Goal: Task Accomplishment & Management: Manage account settings

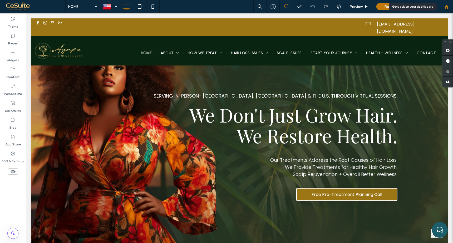
click at [450, 6] on div at bounding box center [446, 6] width 13 height 4
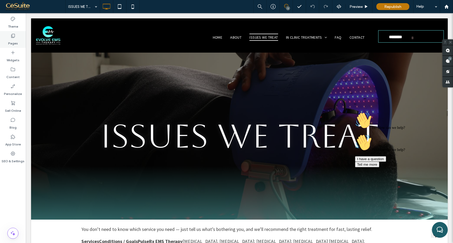
click at [16, 38] on div "Pages" at bounding box center [13, 39] width 26 height 17
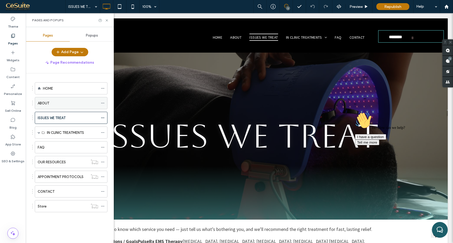
click at [55, 102] on div "ABOUT" at bounding box center [68, 104] width 61 height 6
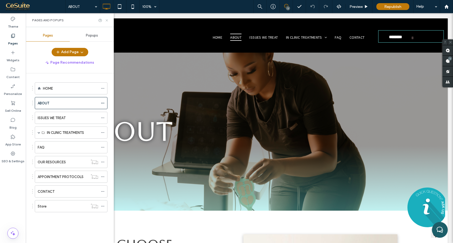
click at [108, 21] on icon at bounding box center [107, 20] width 4 height 4
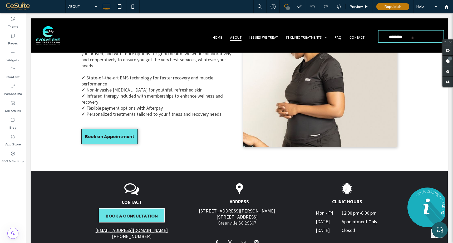
scroll to position [255, 0]
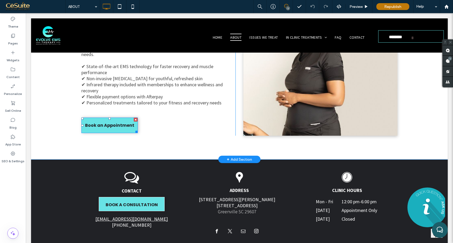
click at [125, 124] on span "Book an Appointment" at bounding box center [109, 125] width 49 height 7
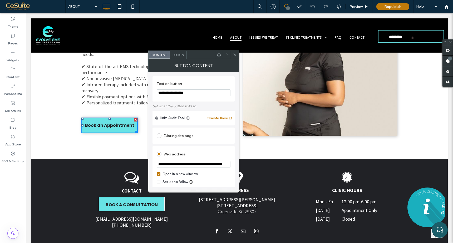
scroll to position [2, 0]
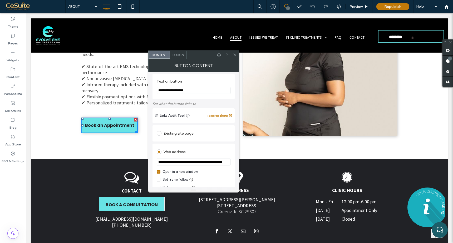
click at [177, 162] on input "**********" at bounding box center [194, 162] width 74 height 7
paste input "**********"
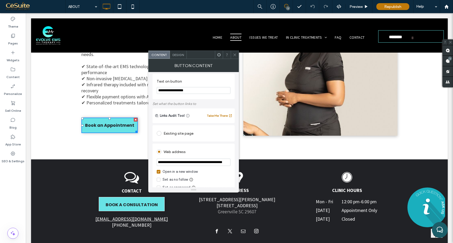
type input "**********"
click at [235, 55] on icon at bounding box center [235, 55] width 4 height 4
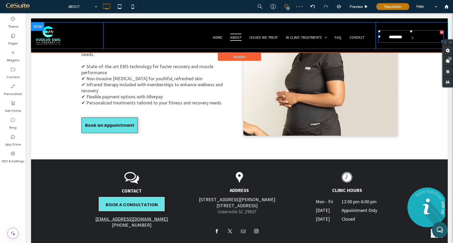
click at [402, 34] on span "********" at bounding box center [400, 38] width 22 height 15
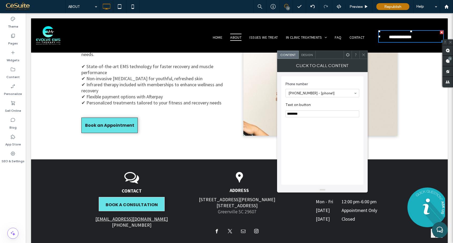
click at [365, 53] on icon at bounding box center [363, 55] width 4 height 4
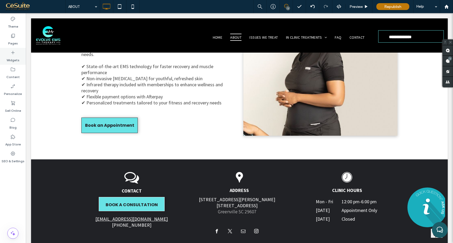
click at [12, 57] on label "Widgets" at bounding box center [13, 58] width 13 height 7
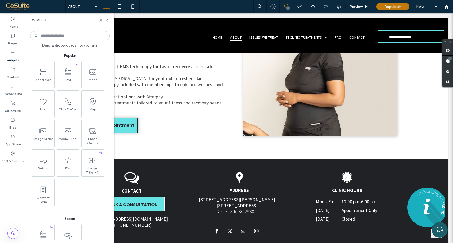
click at [75, 40] on input at bounding box center [70, 35] width 80 height 9
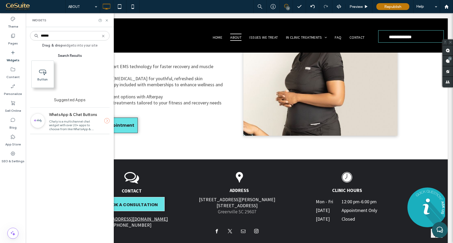
type input "******"
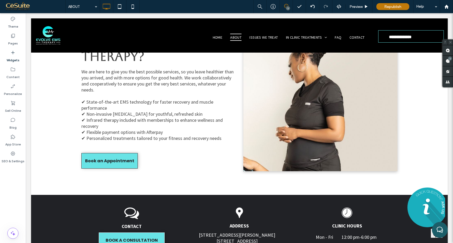
scroll to position [204, 0]
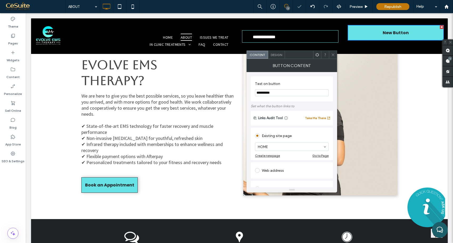
click at [291, 91] on input "**********" at bounding box center [292, 93] width 74 height 7
type input "**********"
click at [275, 174] on div "Web address" at bounding box center [292, 170] width 74 height 8
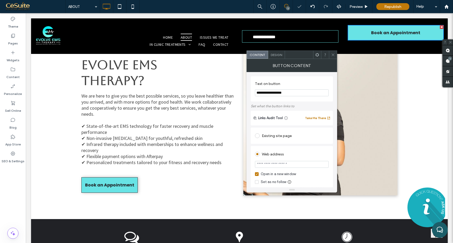
click at [279, 166] on input "url" at bounding box center [292, 164] width 74 height 7
paste input "**********"
type input "**********"
click at [336, 53] on div at bounding box center [333, 55] width 8 height 8
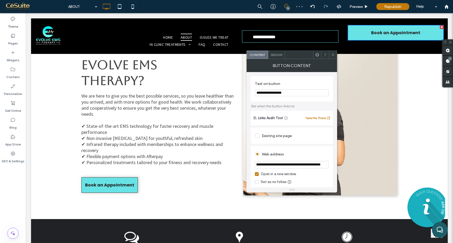
scroll to position [0, 0]
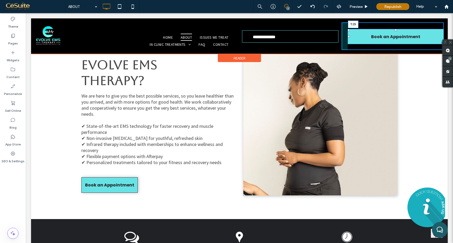
drag, startPoint x: 396, startPoint y: 26, endPoint x: 396, endPoint y: 30, distance: 3.9
click at [396, 30] on div at bounding box center [396, 30] width 2 height 2
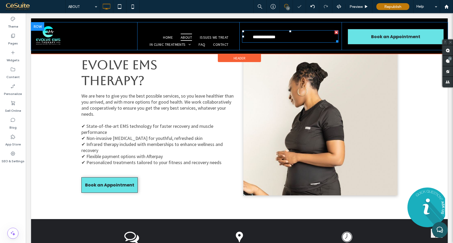
click at [317, 40] on link "**********" at bounding box center [290, 36] width 96 height 12
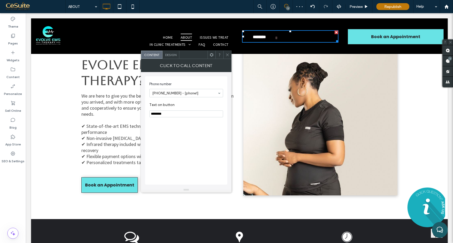
click at [337, 32] on div at bounding box center [336, 33] width 4 height 4
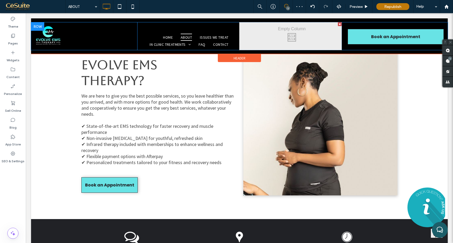
click at [339, 24] on div at bounding box center [340, 24] width 4 height 4
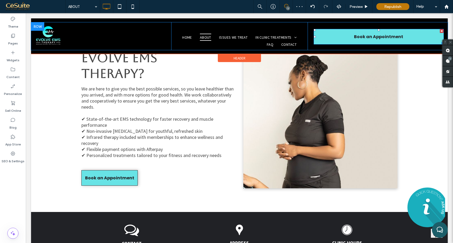
scroll to position [197, 0]
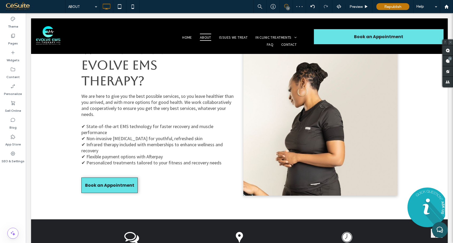
click at [451, 42] on icon at bounding box center [450, 42] width 3 height 3
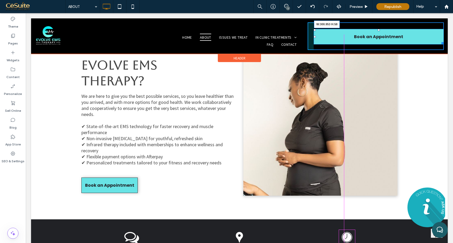
drag, startPoint x: 442, startPoint y: 42, endPoint x: 416, endPoint y: 39, distance: 25.7
click at [416, 39] on div "Click To Paste Click To Paste Book an Appointment W:300.953 H:58" at bounding box center [375, 36] width 136 height 28
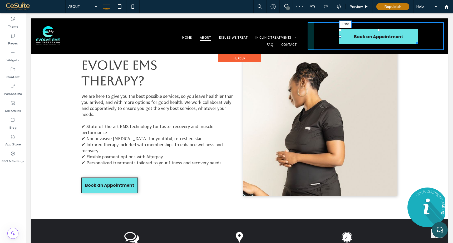
drag, startPoint x: 340, startPoint y: 36, endPoint x: 368, endPoint y: 36, distance: 27.1
click at [368, 36] on div "Click To Paste Click To Paste Book an Appointment L:193" at bounding box center [375, 36] width 136 height 28
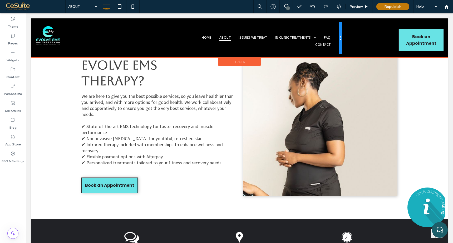
drag, startPoint x: 307, startPoint y: 35, endPoint x: 343, endPoint y: 35, distance: 35.8
click at [343, 35] on div "Click To Paste HOME ABOUT ISSUES WE TREAT IN CLINIC TREATMENTS EMS FULL BODY TH…" at bounding box center [239, 37] width 409 height 31
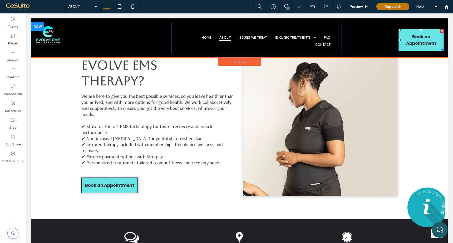
scroll to position [200, 0]
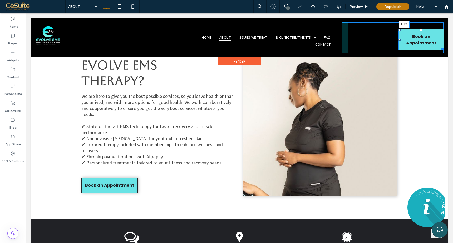
drag, startPoint x: 399, startPoint y: 40, endPoint x: 368, endPoint y: 39, distance: 31.3
click at [398, 39] on div at bounding box center [399, 40] width 2 height 2
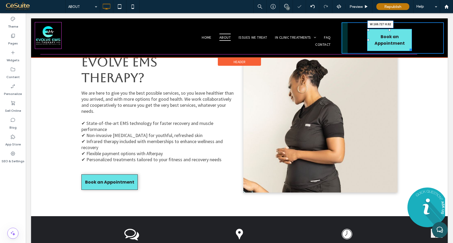
scroll to position [197, 0]
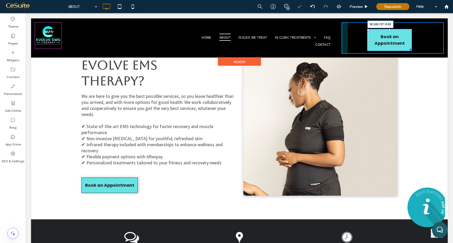
drag, startPoint x: 411, startPoint y: 49, endPoint x: 433, endPoint y: 31, distance: 28.2
click at [433, 31] on div "Click To Paste Click To Paste Book an Appointment W:169.727 H:82" at bounding box center [392, 37] width 102 height 31
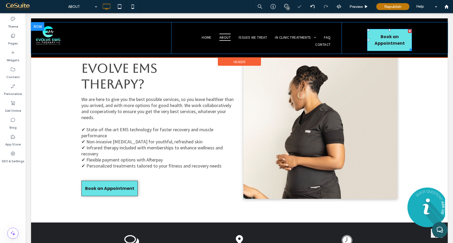
scroll to position [200, 0]
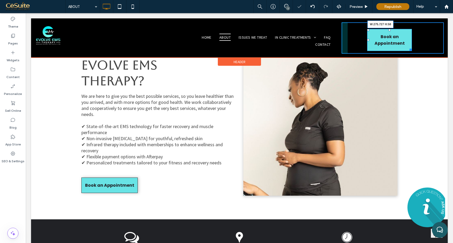
drag, startPoint x: 411, startPoint y: 49, endPoint x: 439, endPoint y: 41, distance: 29.1
click at [411, 47] on div at bounding box center [410, 49] width 4 height 4
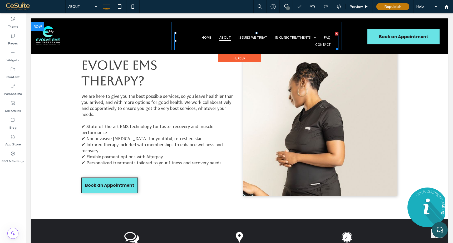
scroll to position [197, 0]
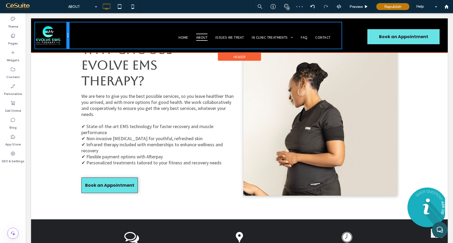
drag, startPoint x: 171, startPoint y: 36, endPoint x: 81, endPoint y: 36, distance: 89.3
click at [81, 36] on div "Click To Paste HOME ABOUT ISSUES WE TREAT IN CLINIC TREATMENTS EMS FULL BODY TH…" at bounding box center [239, 35] width 409 height 26
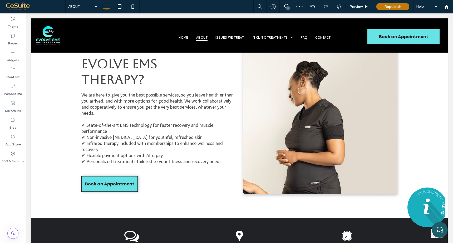
scroll to position [195, 0]
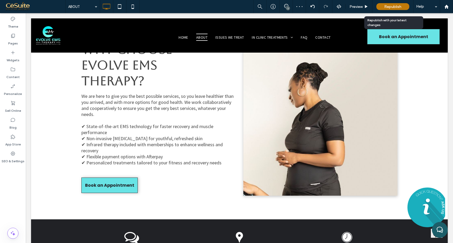
click at [390, 3] on div "Republish" at bounding box center [392, 6] width 33 height 7
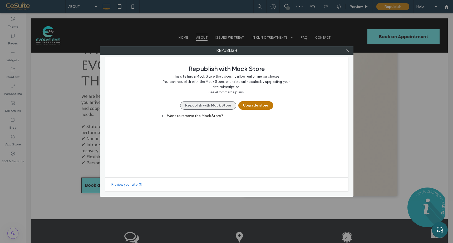
click at [219, 104] on button "Republish with Mock Store" at bounding box center [208, 105] width 56 height 8
